Goal: Task Accomplishment & Management: Complete application form

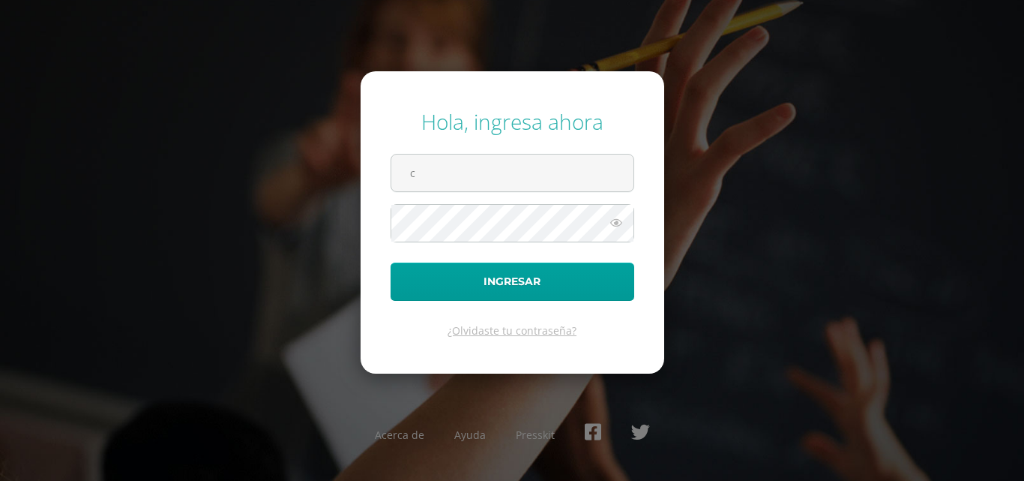
type input "[EMAIL_ADDRESS][DOMAIN_NAME]"
click at [391, 262] on button "Ingresar" at bounding box center [513, 281] width 244 height 38
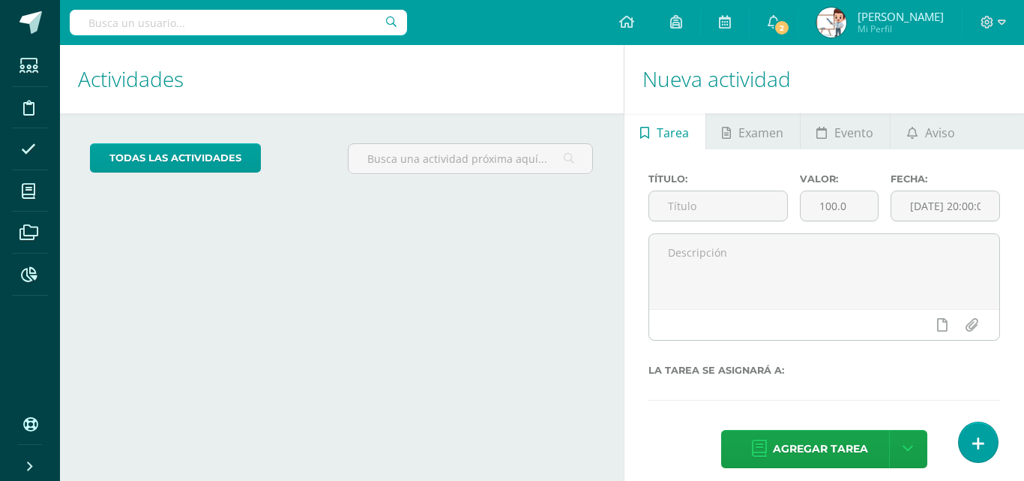
click at [419, 256] on div "Actividades Actividad todas las Actividades No tienes actividades Échale un vis…" at bounding box center [339, 270] width 570 height 450
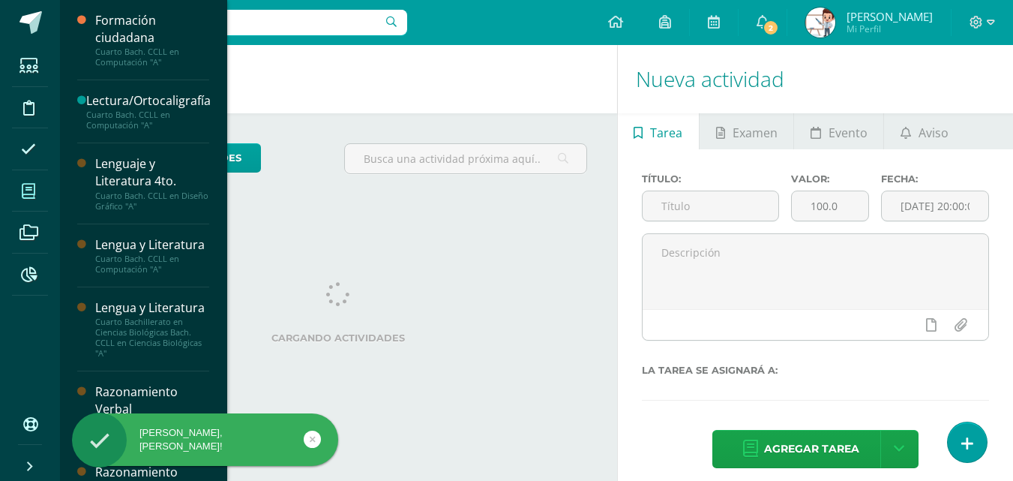
click at [28, 192] on icon at bounding box center [28, 191] width 13 height 15
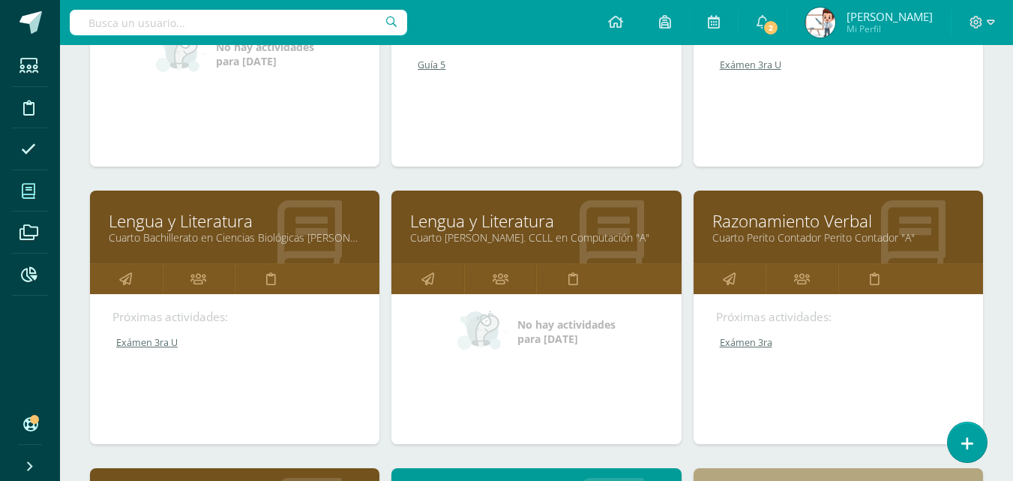
scroll to position [375, 0]
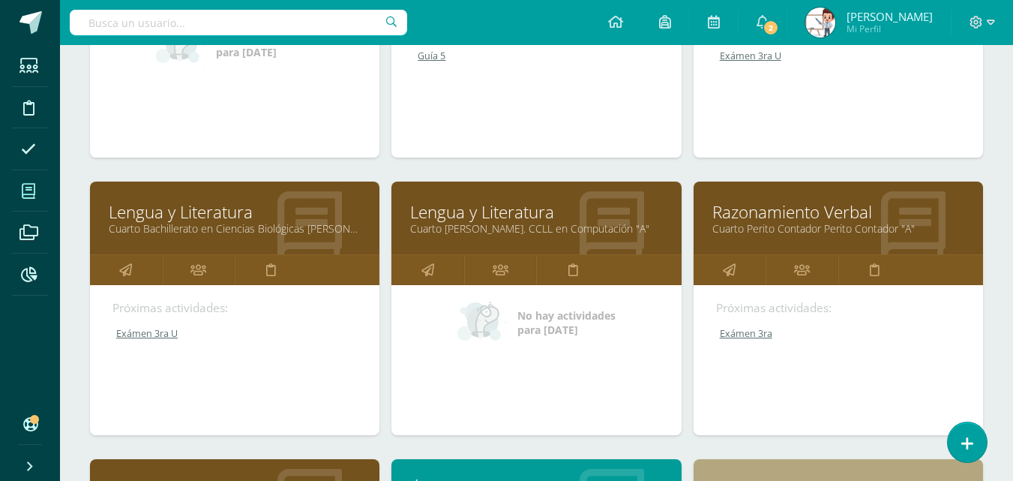
click at [163, 334] on link "Exámen 3ra U" at bounding box center [235, 333] width 246 height 13
click at [185, 232] on link "Cuarto Bachillerato en Ciencias Biológicas Bach. CCLL en Ciencias Biológicas "A"" at bounding box center [235, 228] width 252 height 14
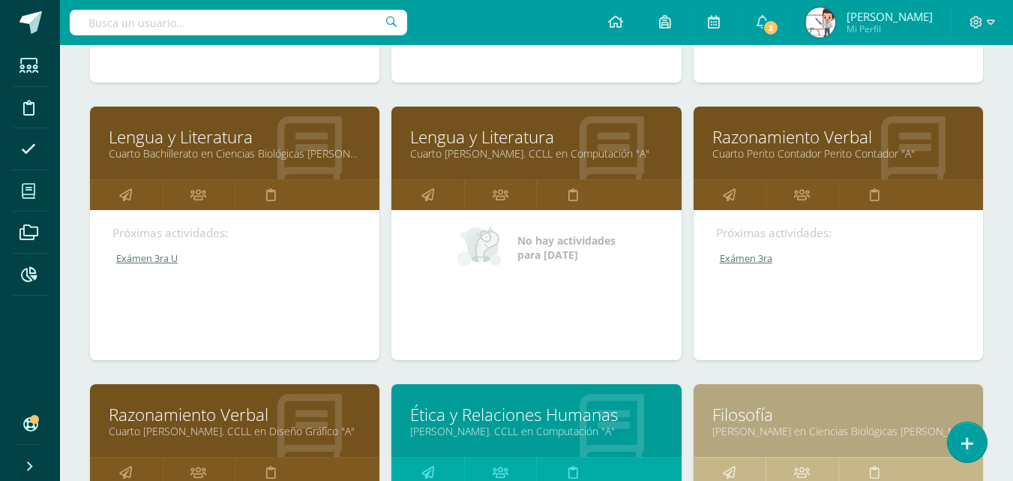
scroll to position [571, 0]
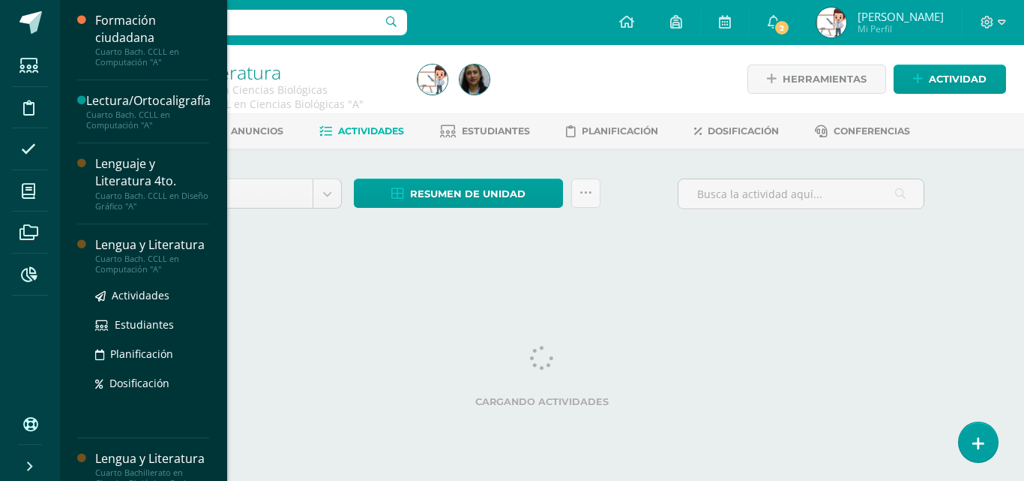
click at [139, 412] on div "Actividades Estudiantes Planificación Dosificación" at bounding box center [152, 349] width 114 height 151
click at [135, 253] on div "Lengua y Literatura" at bounding box center [152, 244] width 114 height 17
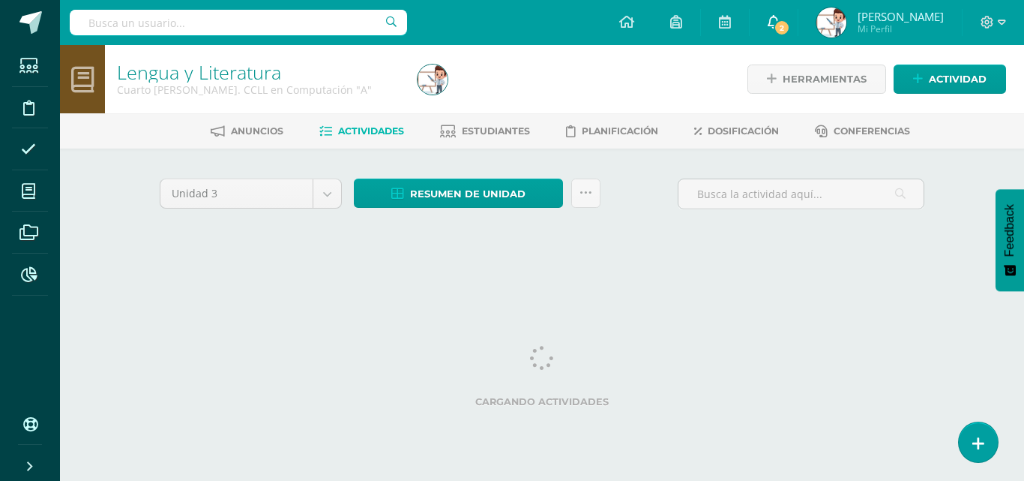
click at [768, 21] on icon at bounding box center [774, 21] width 12 height 13
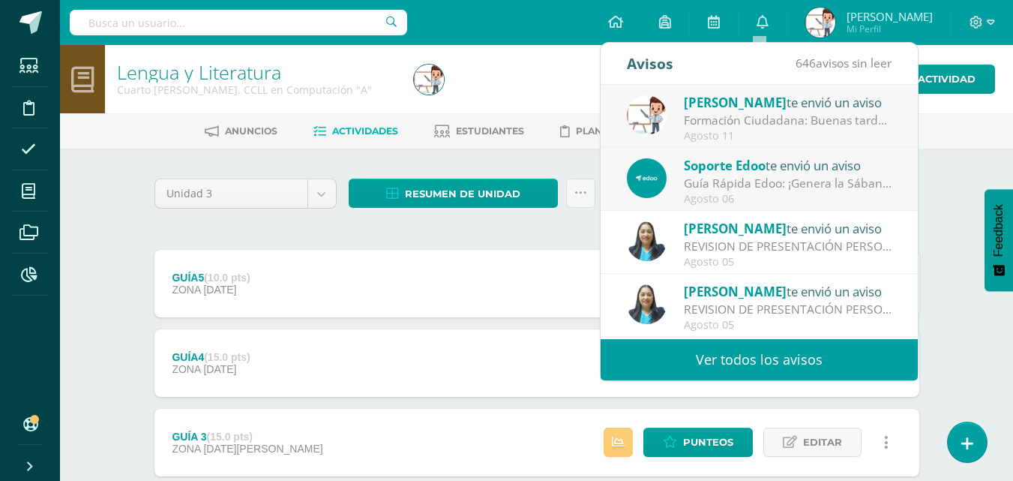
click at [418, 229] on div "Unidad 3 Unidad 1 Unidad 2 Unidad 3 Unidad 4 Resumen de unidad Descargar como H…" at bounding box center [536, 481] width 777 height 606
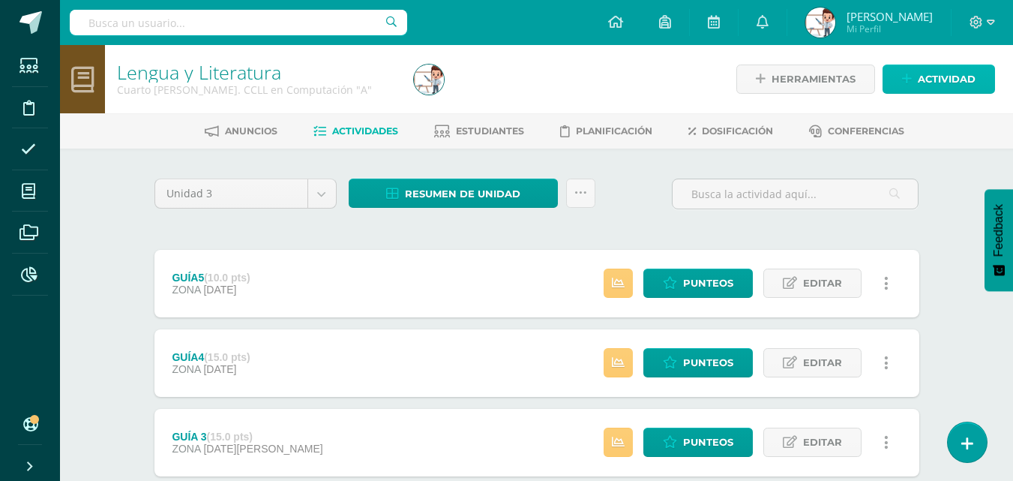
click at [931, 80] on span "Actividad" at bounding box center [947, 79] width 58 height 28
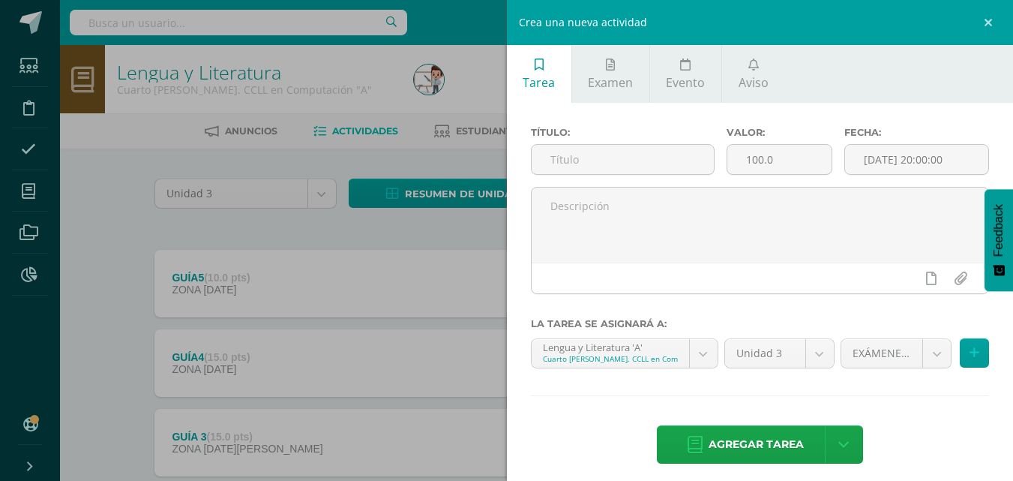
scroll to position [75, 0]
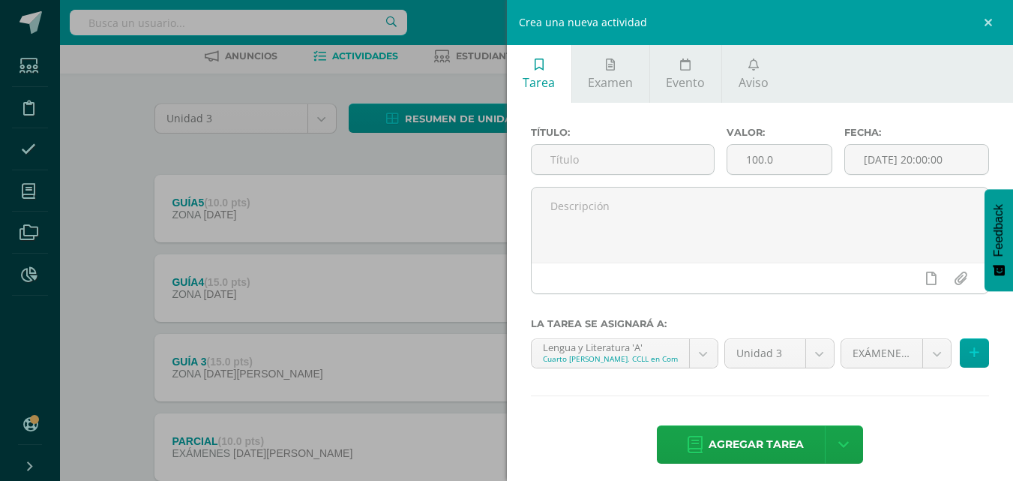
click at [358, 161] on div "Crea una nueva actividad Tarea Examen Evento Aviso Título: Valor: 100.0 Fecha: …" at bounding box center [506, 240] width 1013 height 481
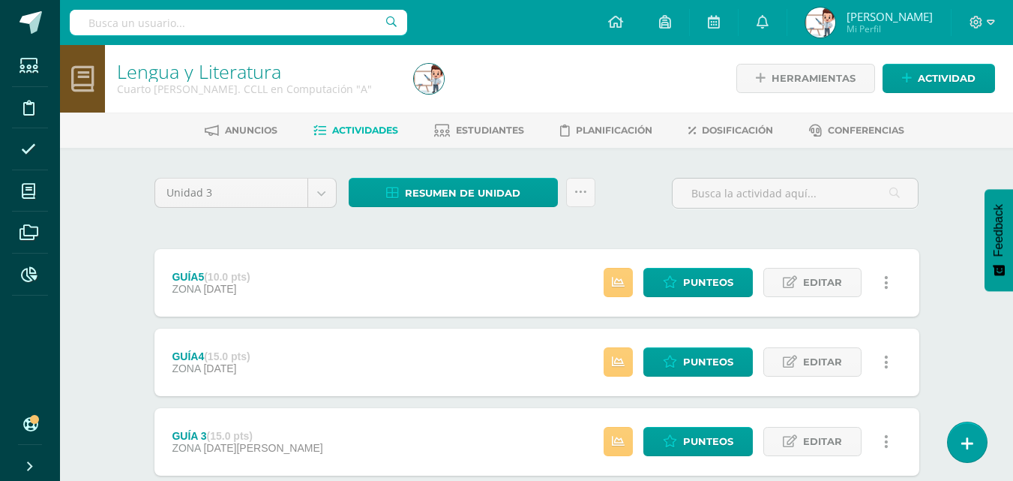
scroll to position [0, 0]
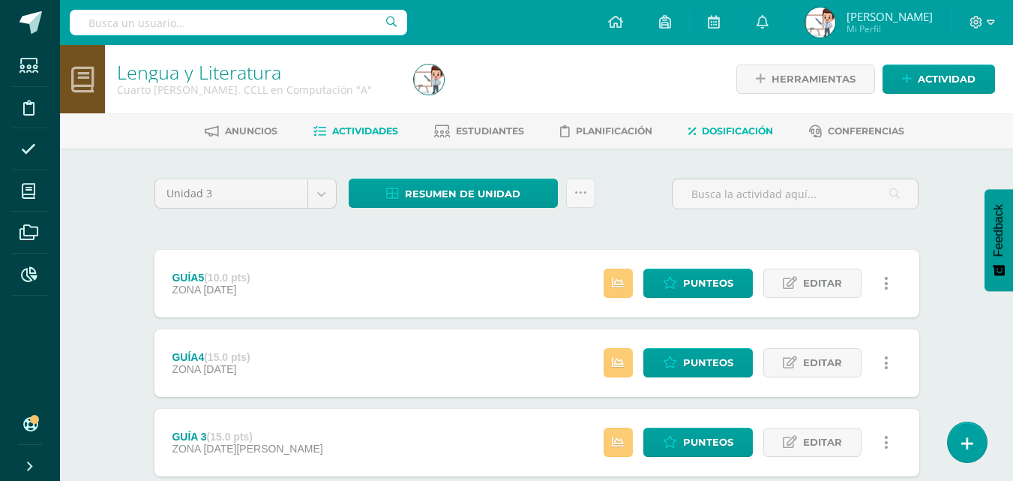
click at [725, 130] on span "Dosificación" at bounding box center [737, 130] width 71 height 11
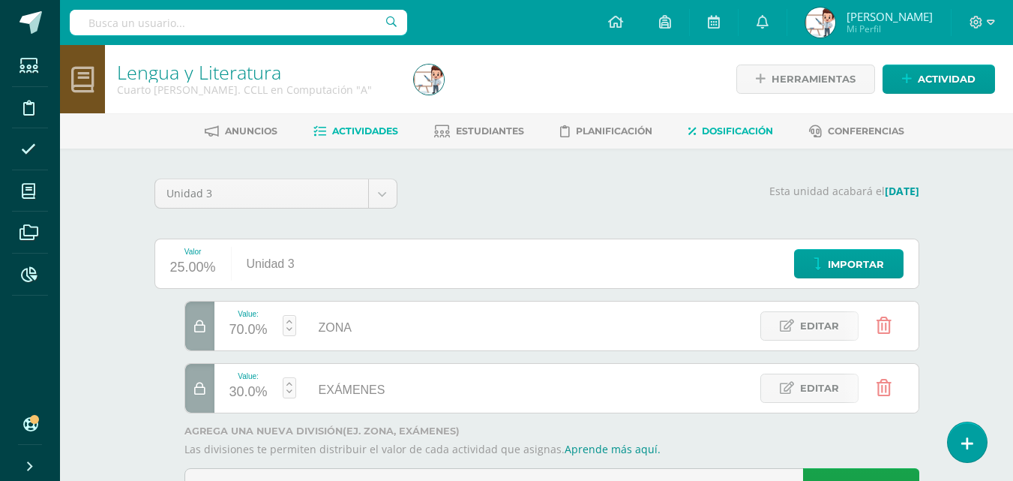
click at [375, 136] on span "Actividades" at bounding box center [365, 130] width 66 height 11
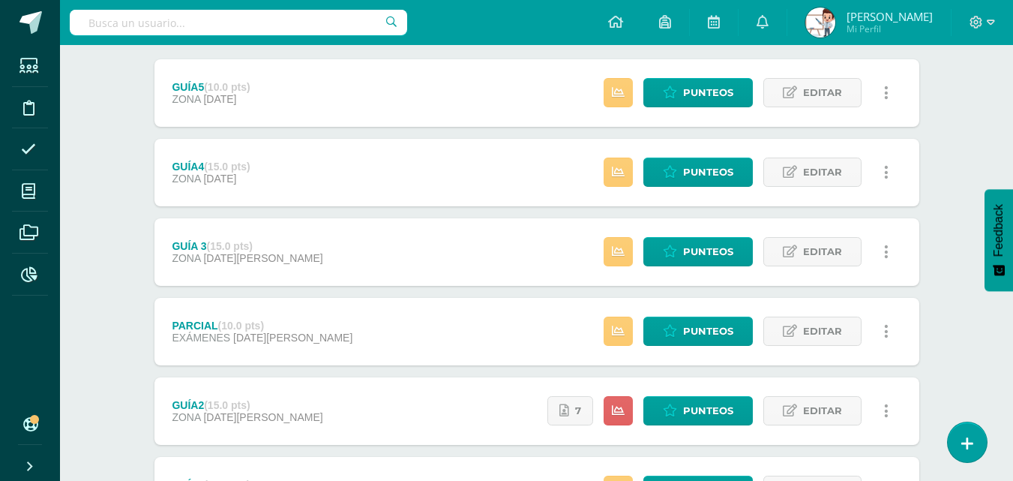
scroll to position [184, 0]
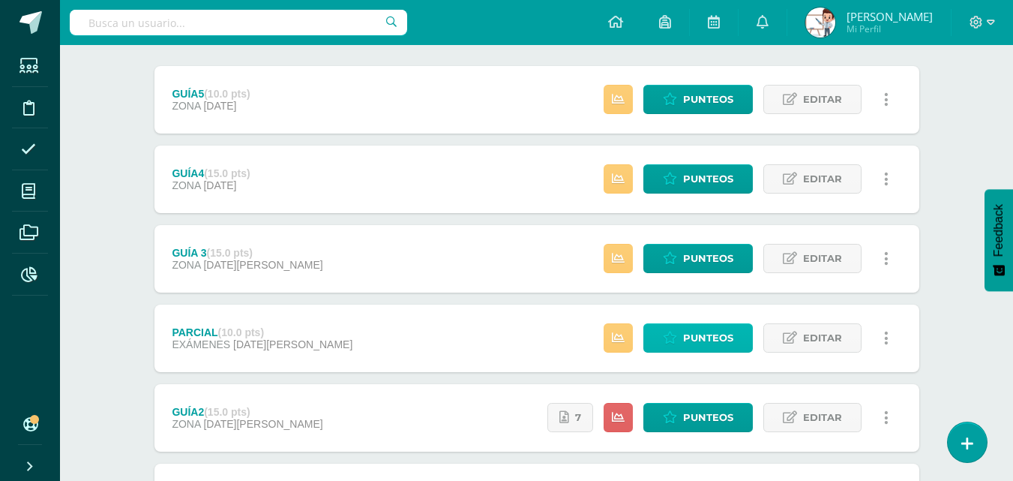
click at [690, 331] on span "Punteos" at bounding box center [708, 338] width 50 height 28
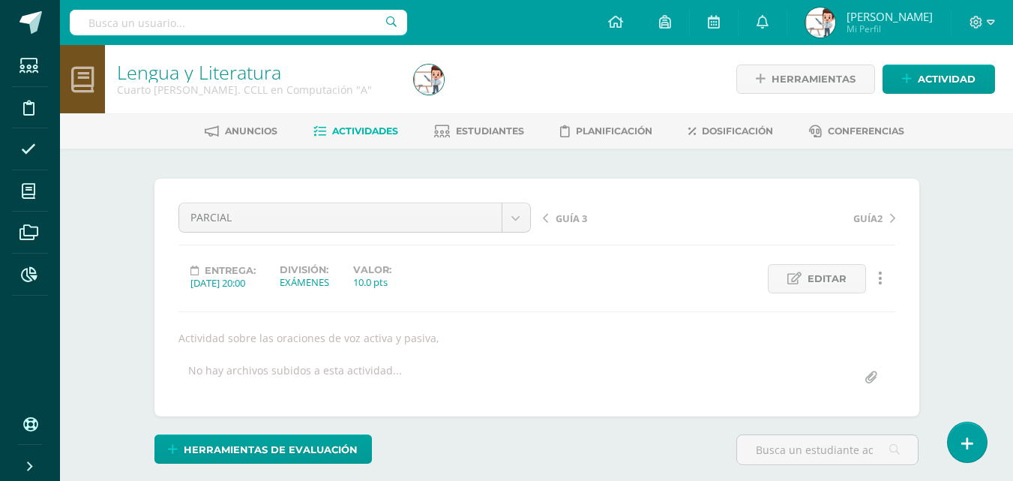
click at [343, 123] on link "Actividades" at bounding box center [355, 131] width 85 height 24
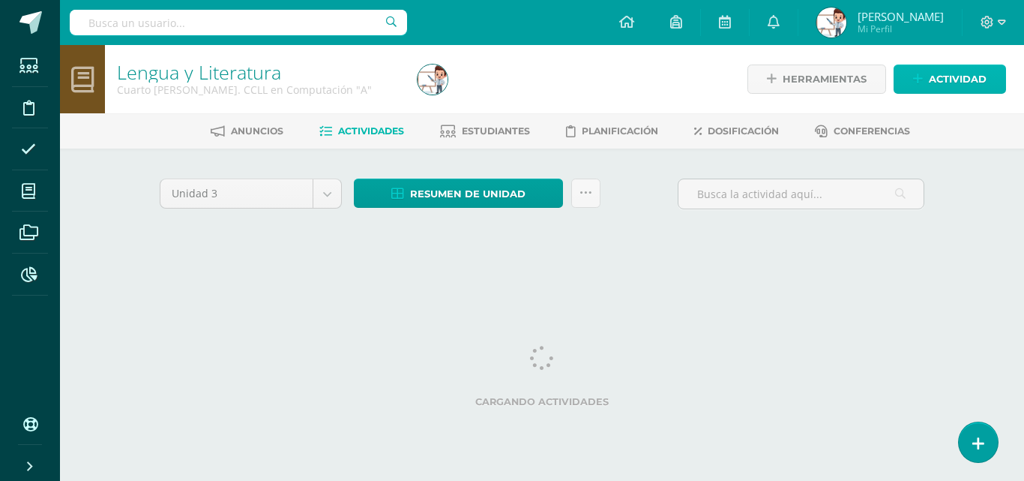
click at [934, 83] on span "Actividad" at bounding box center [958, 79] width 58 height 28
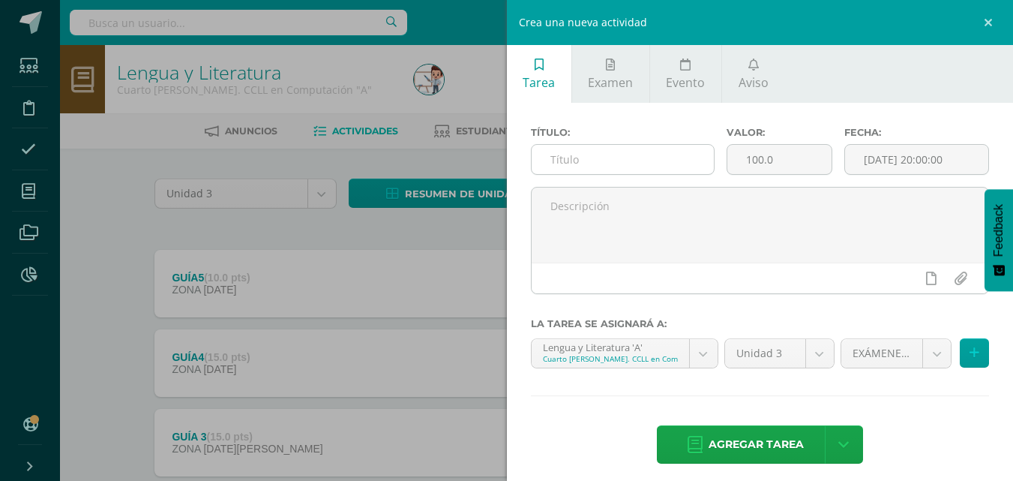
click at [645, 163] on input "text" at bounding box center [623, 159] width 182 height 29
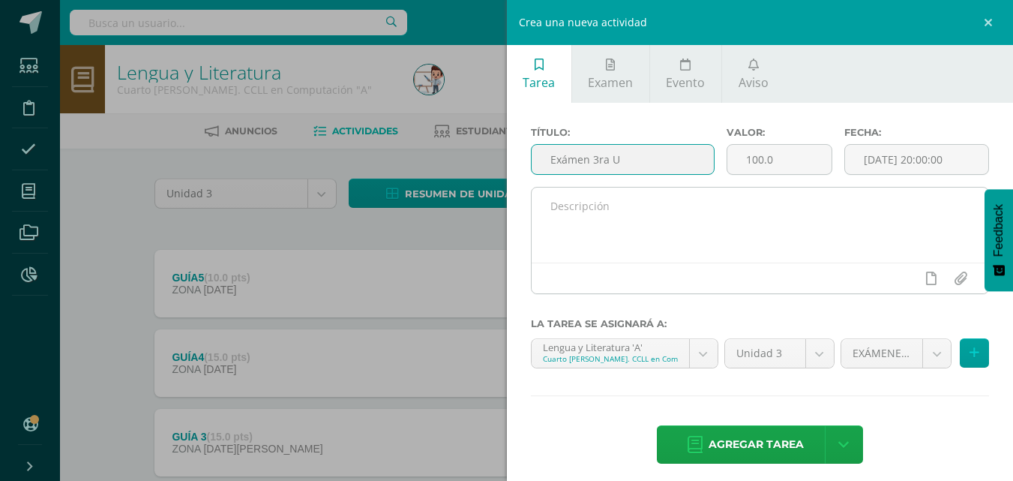
type input "Exámen 3ra U"
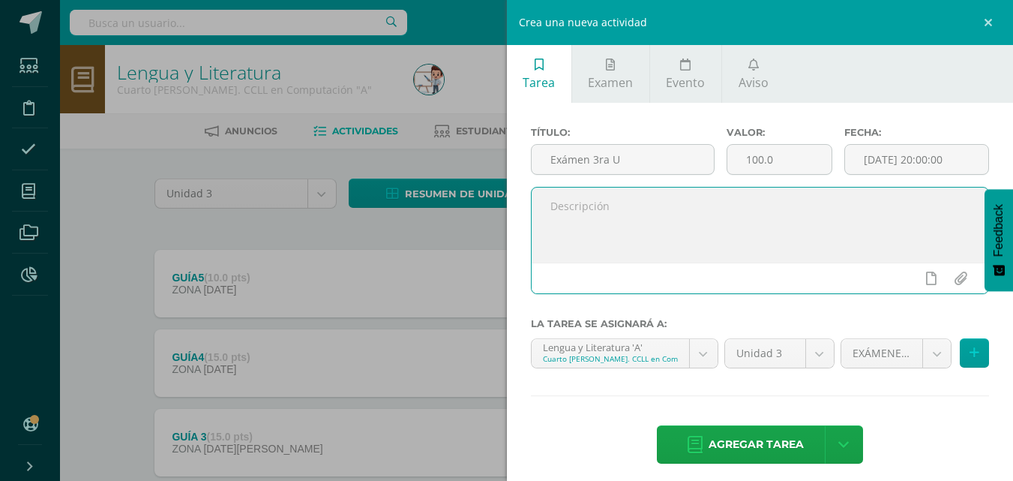
click at [666, 204] on textarea at bounding box center [760, 224] width 457 height 75
type textarea "Examen 3ra u"
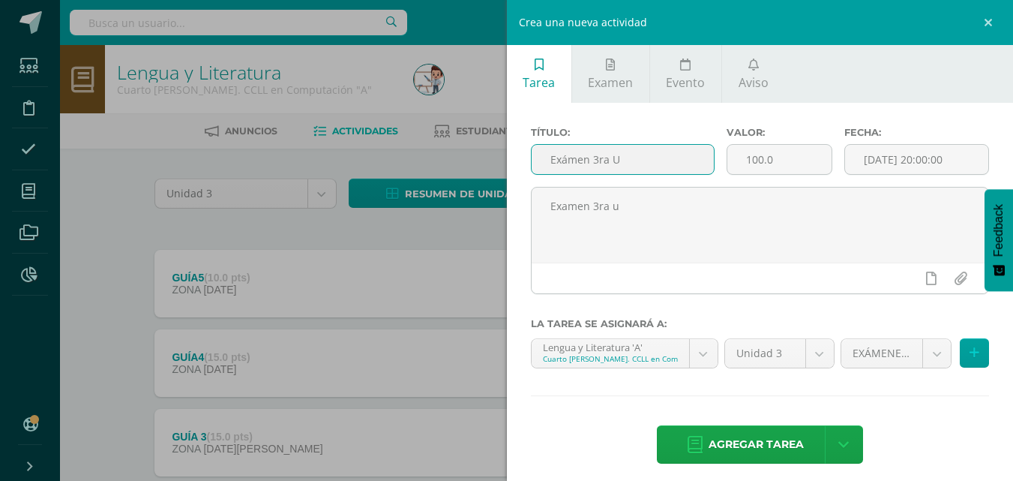
click at [565, 162] on input "Exámen 3ra U" at bounding box center [623, 159] width 182 height 29
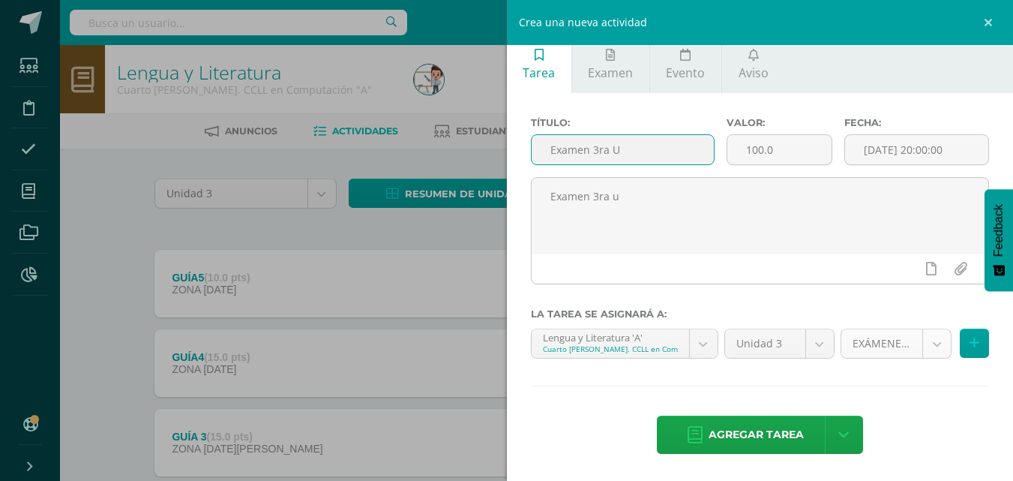
type input "Examen 3ra U"
click at [927, 347] on body "Estudiantes Disciplina Asistencia Mis cursos Archivos Reportes Soporte Ayuda Re…" at bounding box center [506, 407] width 1013 height 814
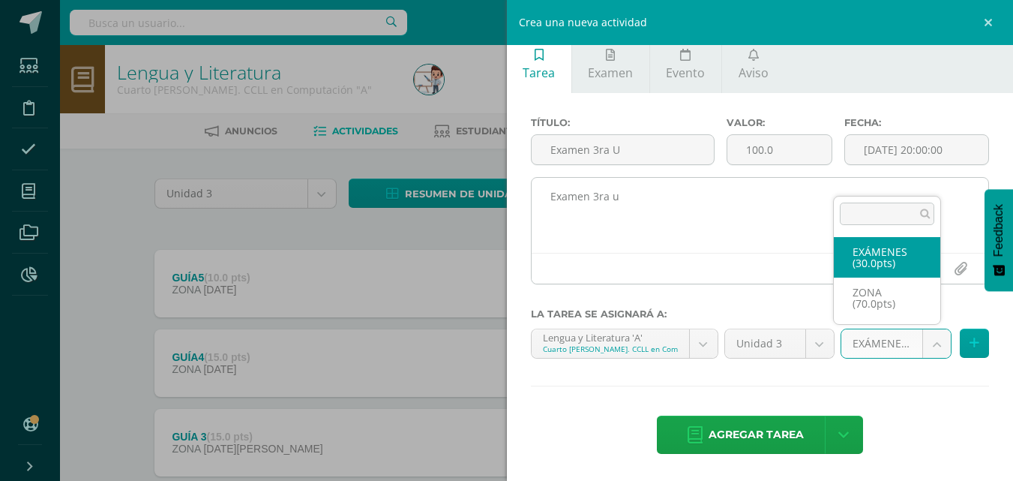
select select "120145"
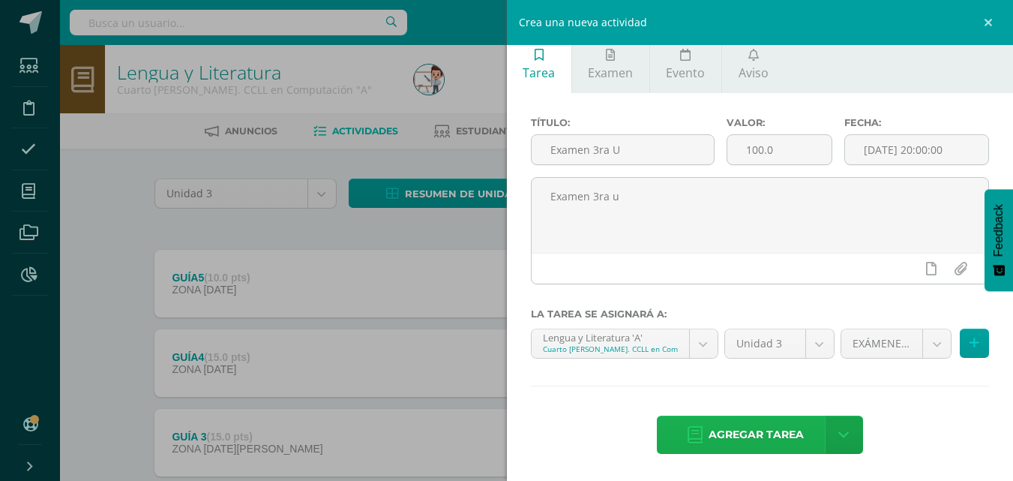
click at [762, 439] on span "Agregar tarea" at bounding box center [756, 434] width 95 height 37
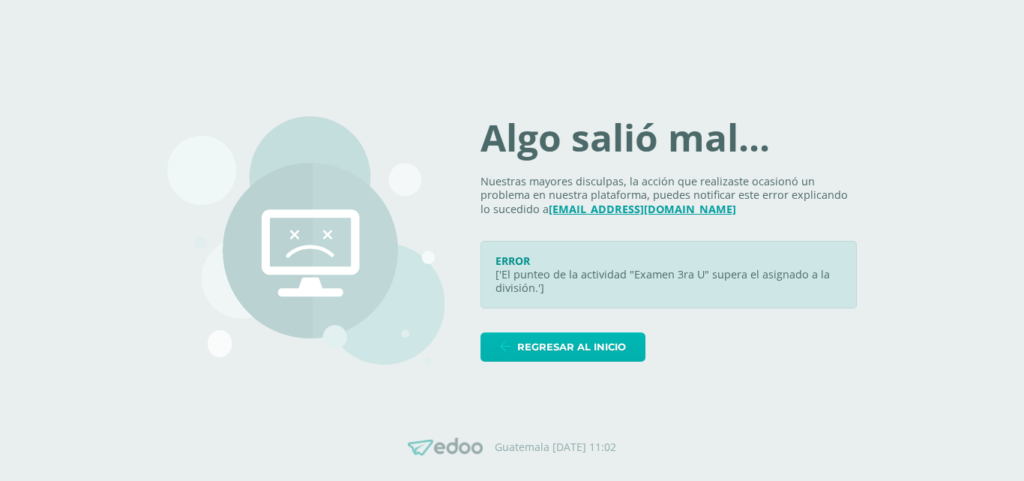
click at [601, 346] on span "Regresar al inicio" at bounding box center [571, 347] width 109 height 28
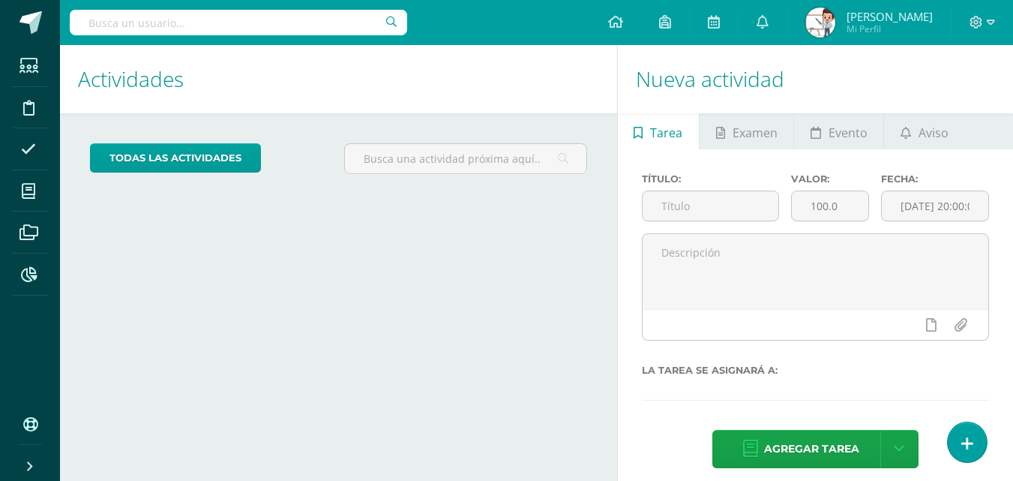
click at [647, 135] on link "Tarea" at bounding box center [658, 131] width 81 height 36
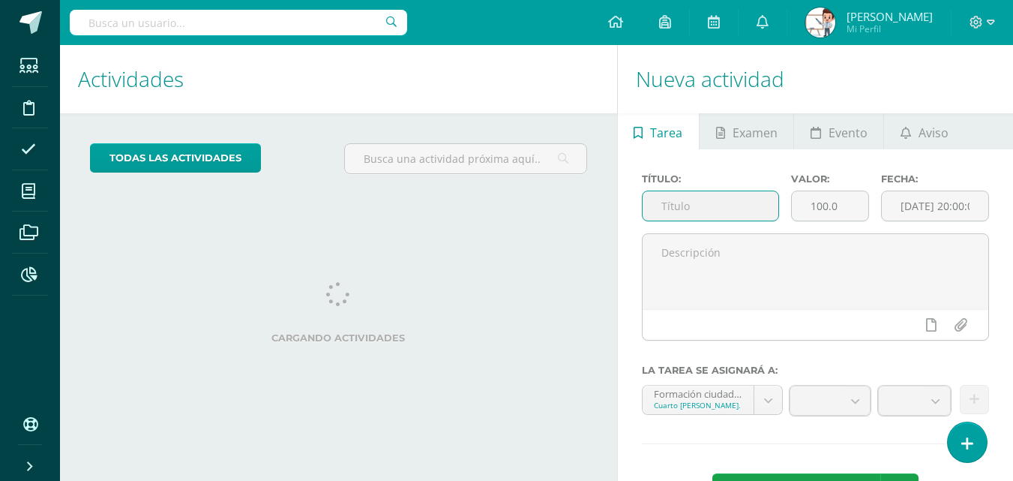
click at [714, 207] on input "text" at bounding box center [711, 205] width 136 height 29
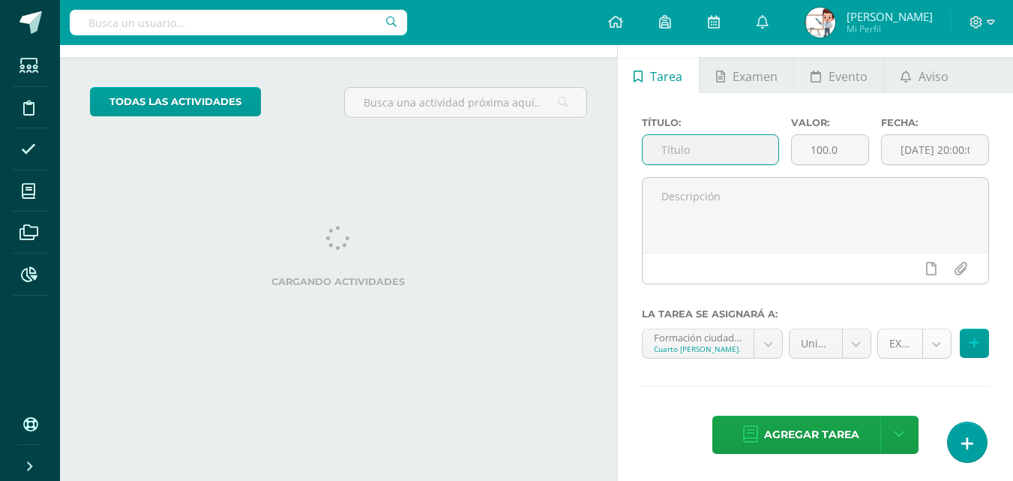
click at [933, 339] on body "Estudiantes Disciplina Asistencia Mis cursos Archivos Reportes Soporte Ayuda Re…" at bounding box center [506, 184] width 1013 height 481
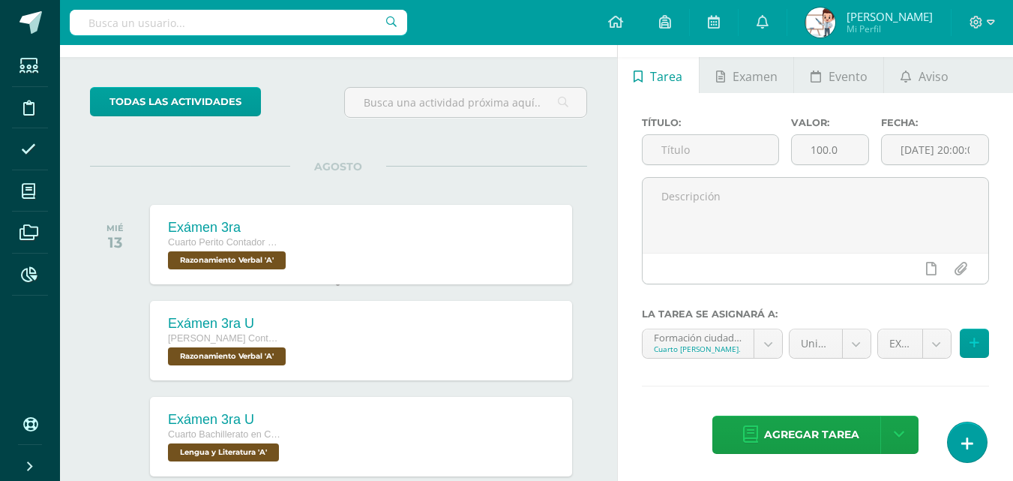
click at [613, 228] on body "Estudiantes Disciplina Asistencia Mis cursos Archivos Reportes Soporte Ayuda Re…" at bounding box center [506, 184] width 1013 height 481
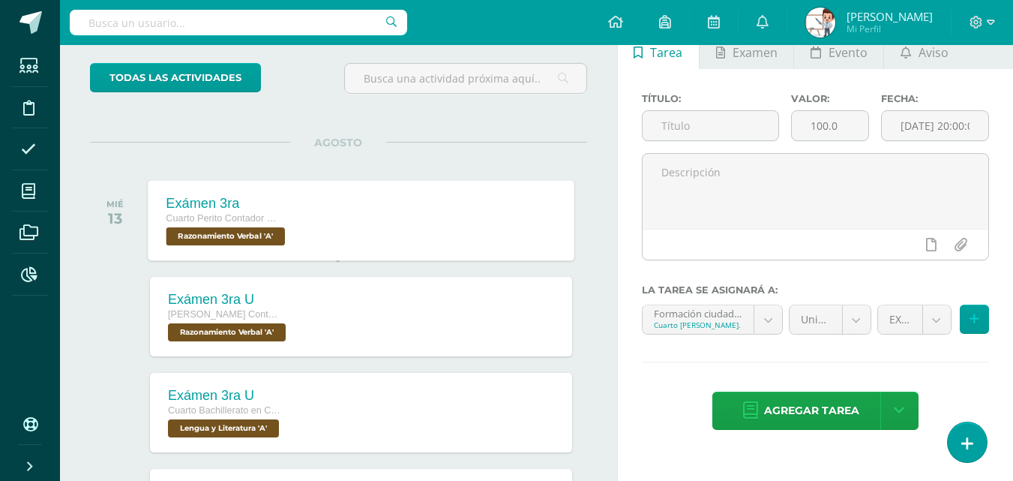
scroll to position [0, 0]
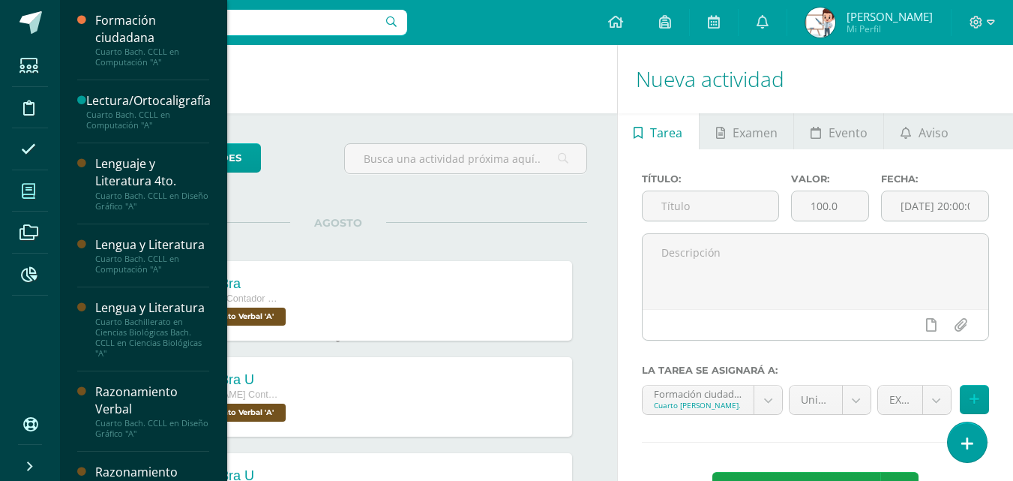
click at [28, 193] on icon at bounding box center [28, 191] width 13 height 15
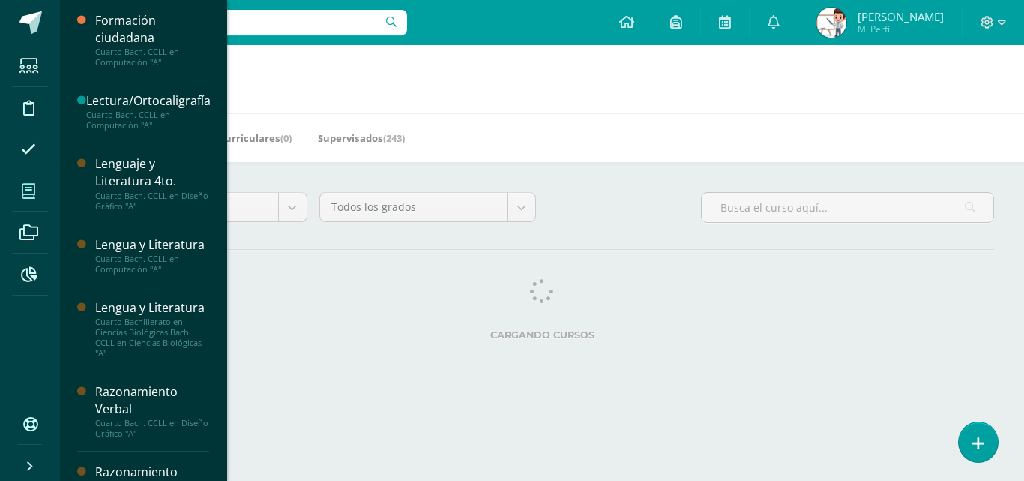
click at [13, 190] on span at bounding box center [29, 191] width 34 height 34
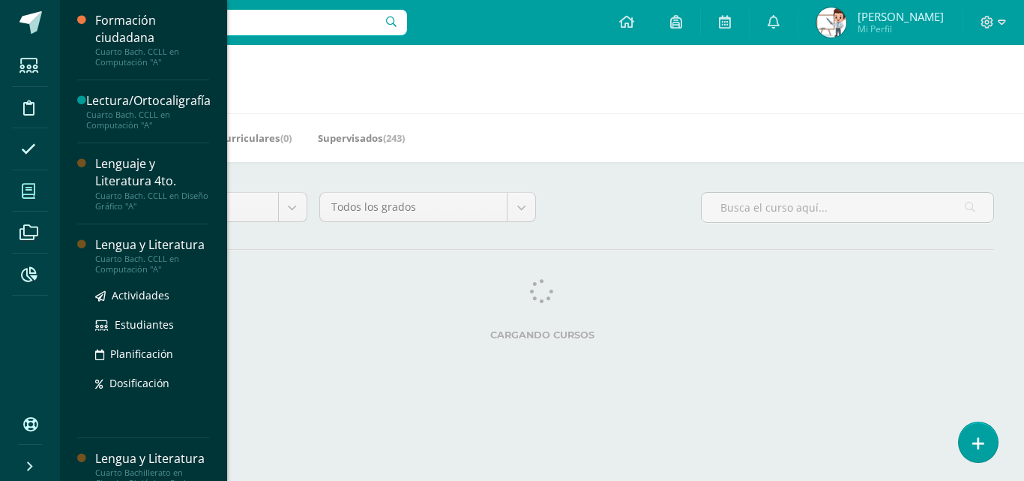
click at [116, 274] on div "Cuarto Bach. CCLL en Computación "A"" at bounding box center [152, 263] width 114 height 21
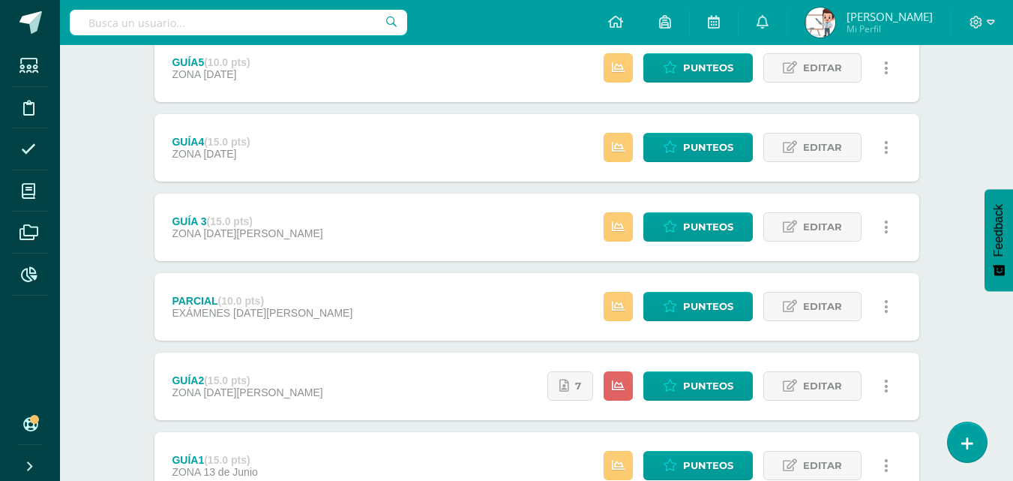
scroll to position [225, 0]
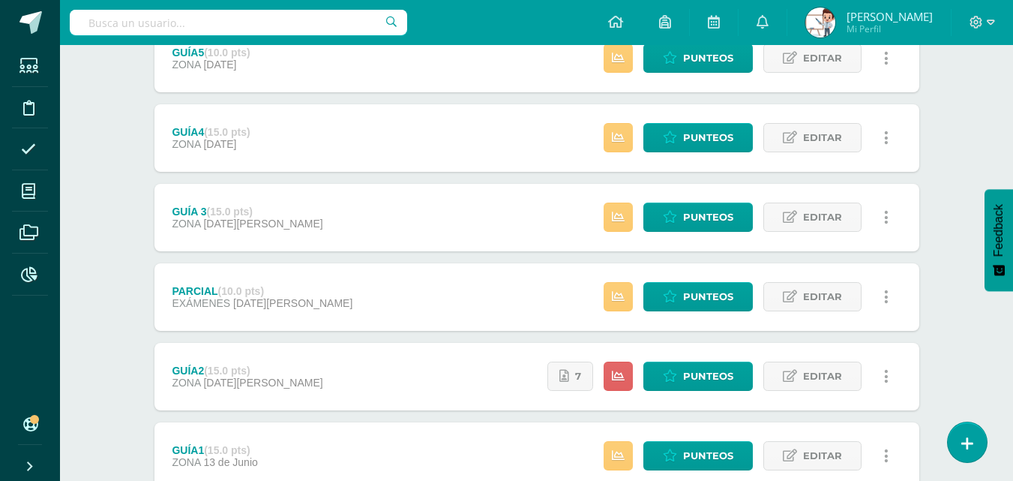
click at [304, 309] on div "PARCIAL (10.0 pts) EXÁMENES 08 de Julio Estatus de Actividad: 0 Estudiantes sin…" at bounding box center [536, 296] width 765 height 67
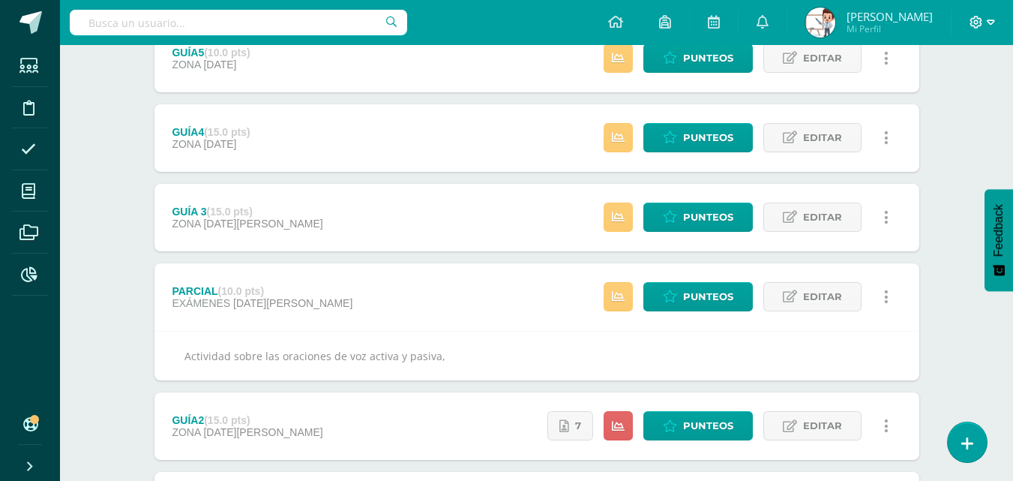
click at [987, 22] on icon at bounding box center [991, 22] width 8 height 13
click at [930, 102] on span "Cerrar sesión" at bounding box center [943, 102] width 67 height 14
